Goal: Task Accomplishment & Management: Use online tool/utility

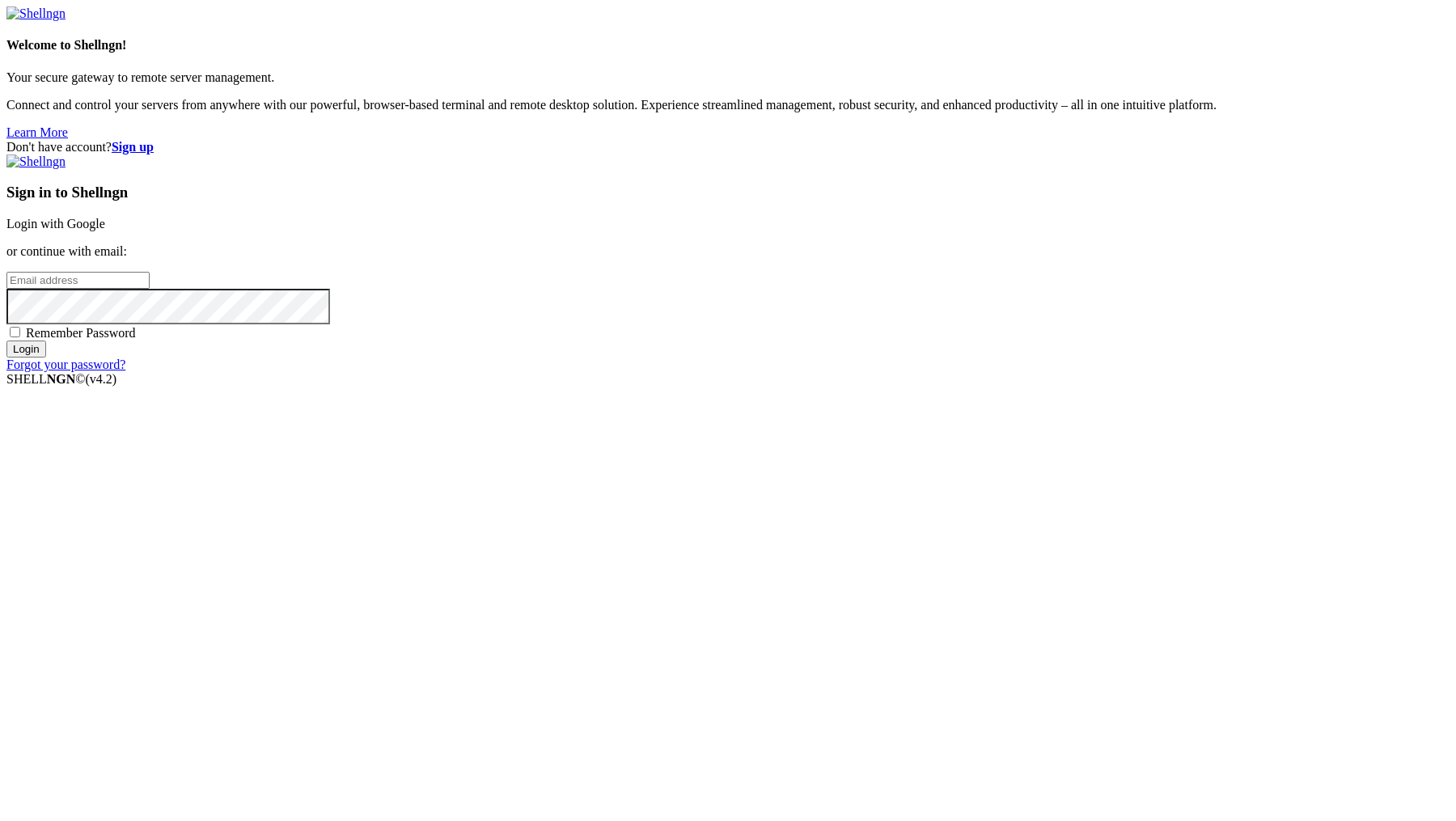
type input "[PERSON_NAME][EMAIL_ADDRESS][DOMAIN_NAME]"
click at [46, 358] on input "Login" at bounding box center [26, 349] width 40 height 17
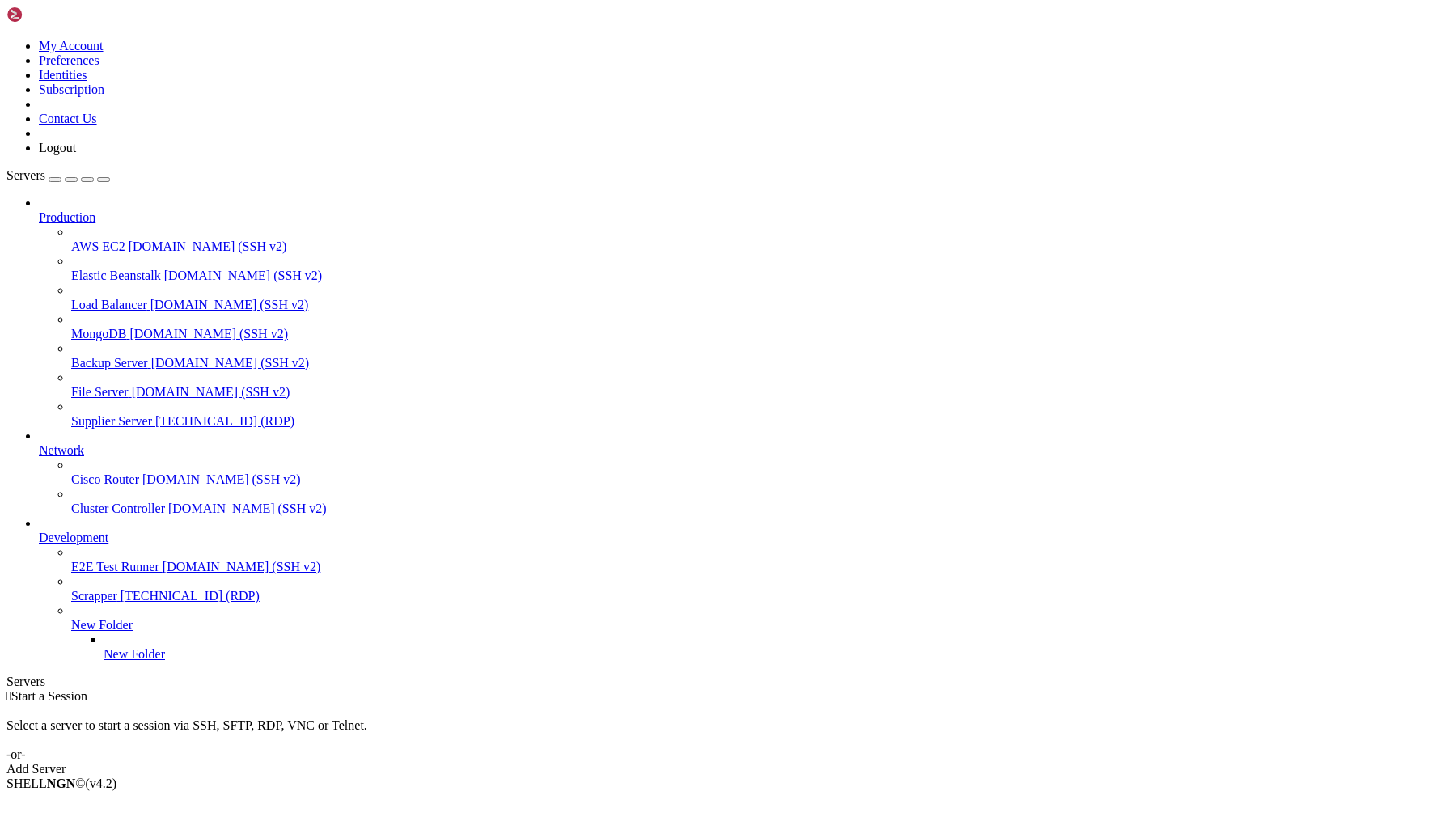
click at [148, 414] on span "Supplier Server" at bounding box center [111, 421] width 81 height 13
click at [77, 414] on span "Supplier Server" at bounding box center [111, 421] width 81 height 13
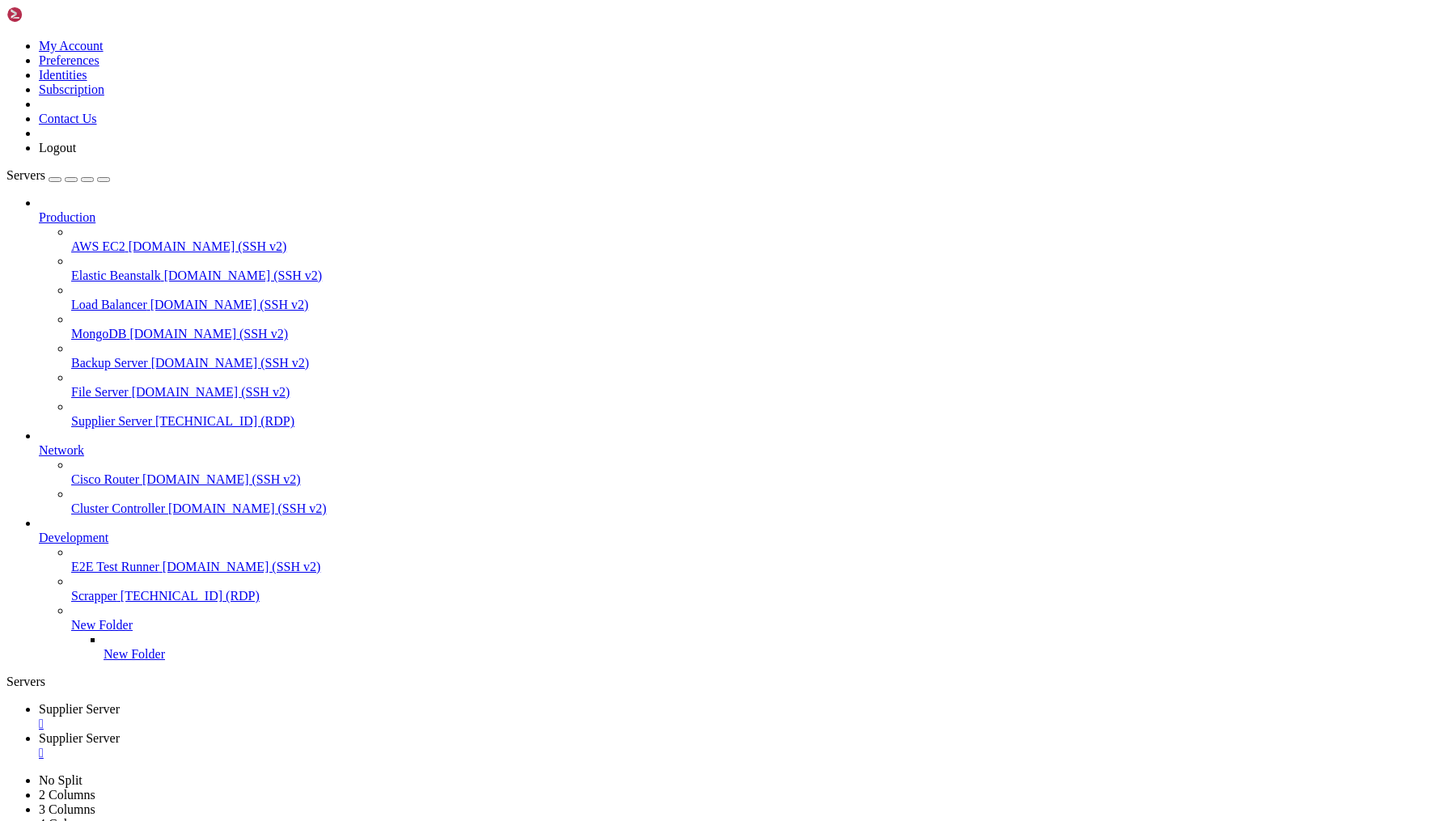
click at [462, 746] on div "" at bounding box center [744, 753] width 1411 height 14
click at [323, 716] on div "" at bounding box center [744, 723] width 1411 height 14
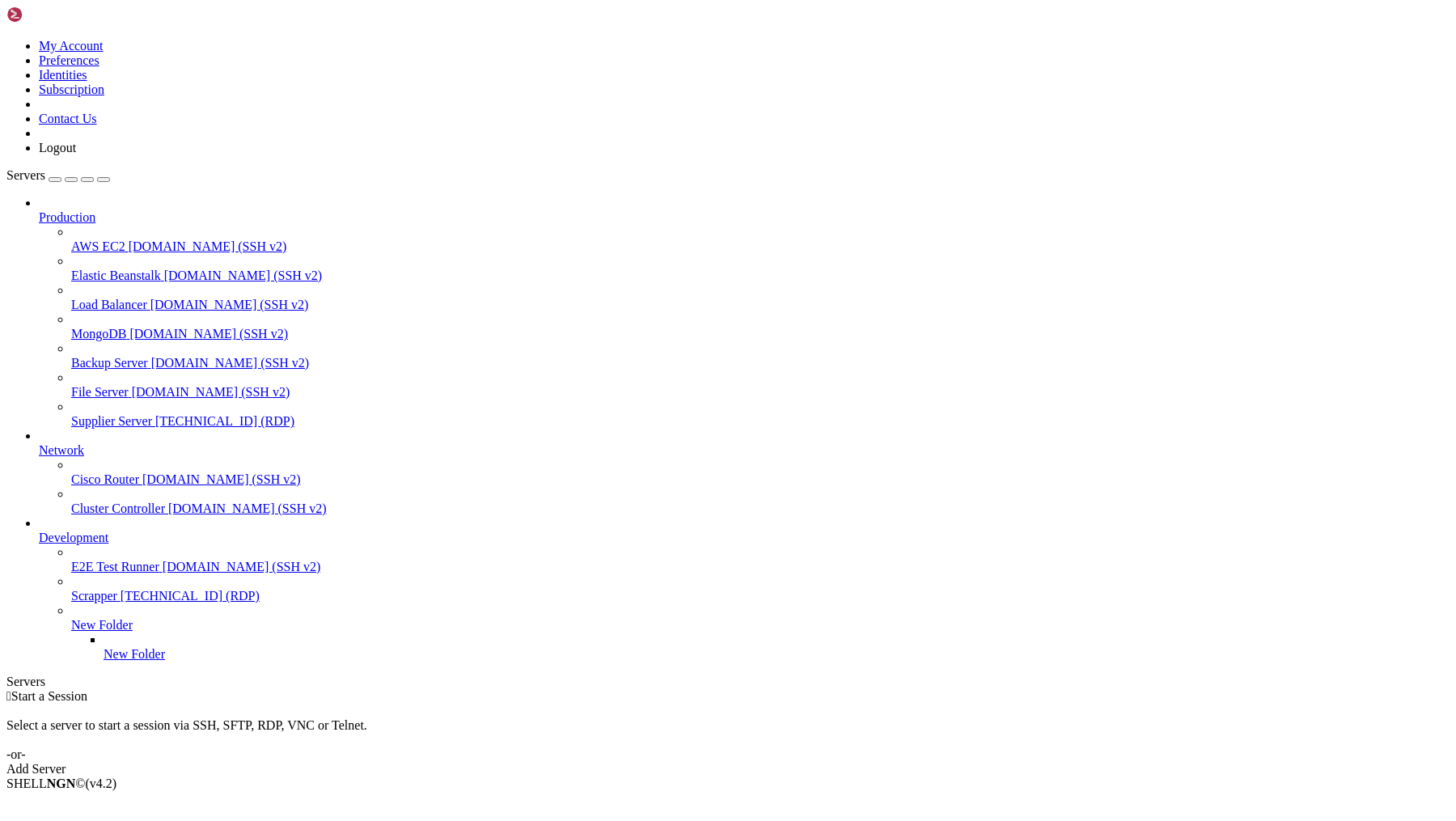
click at [123, 414] on span "Supplier Server" at bounding box center [111, 421] width 81 height 13
click at [325, 716] on div "" at bounding box center [744, 723] width 1411 height 14
